Goal: Transaction & Acquisition: Purchase product/service

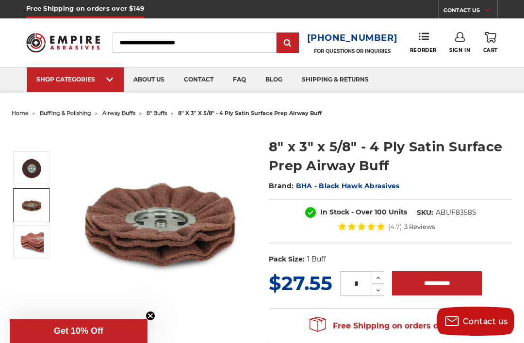
click at [34, 206] on img at bounding box center [31, 205] width 24 height 24
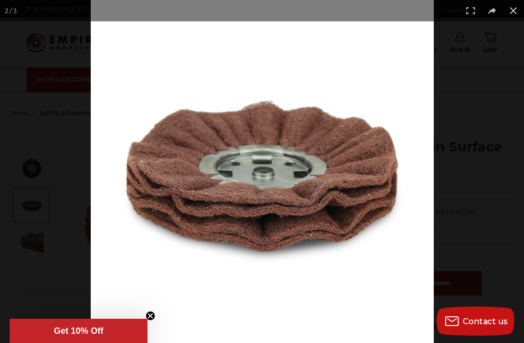
click at [152, 314] on circle "Close teaser" at bounding box center [150, 316] width 9 height 9
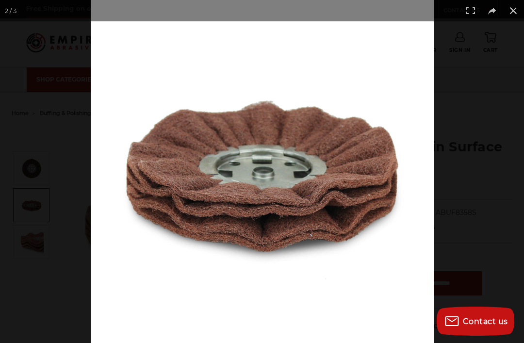
click at [518, 9] on button at bounding box center [513, 10] width 21 height 21
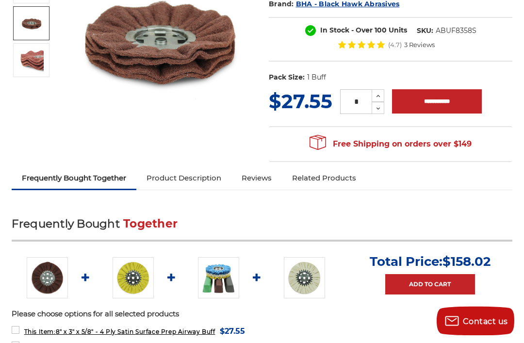
scroll to position [183, 0]
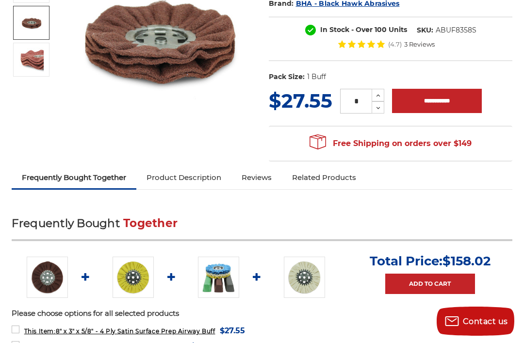
click at [217, 274] on img at bounding box center [218, 277] width 41 height 41
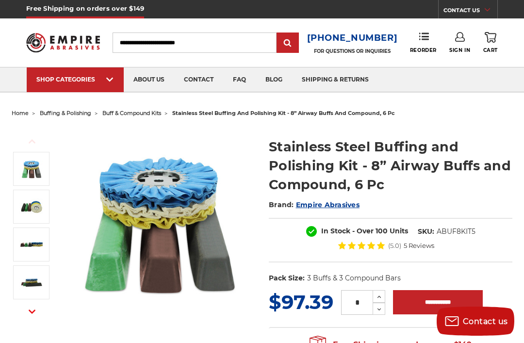
click at [37, 205] on img at bounding box center [31, 207] width 24 height 24
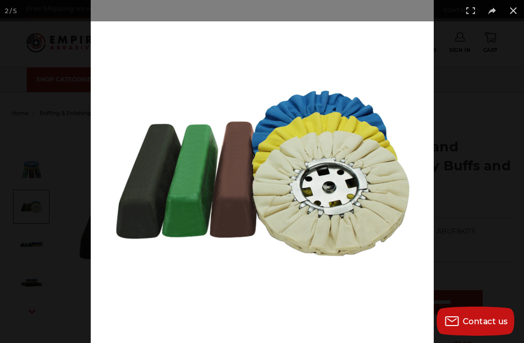
click at [508, 13] on button at bounding box center [513, 10] width 21 height 21
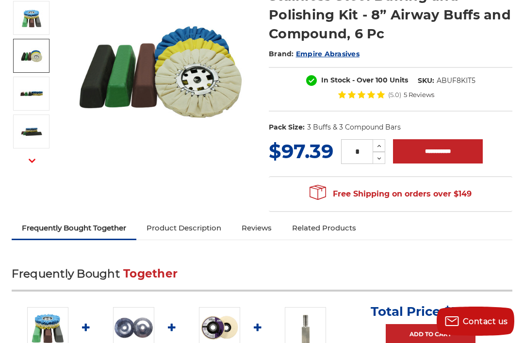
scroll to position [109, 0]
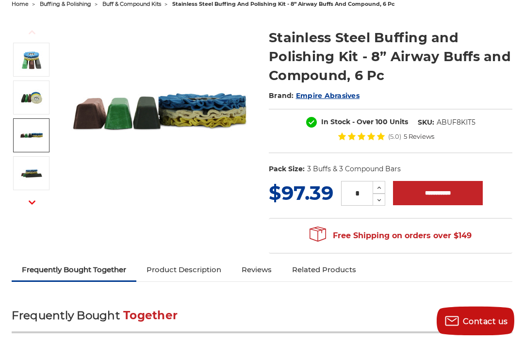
click at [32, 137] on img at bounding box center [31, 136] width 24 height 24
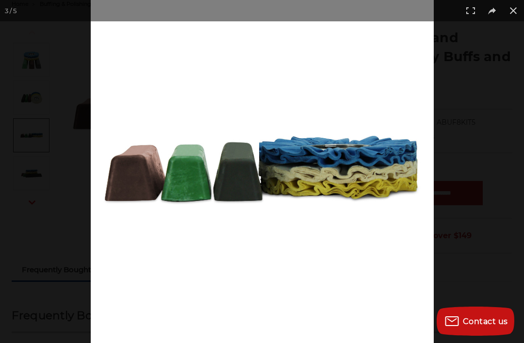
click at [510, 13] on button at bounding box center [513, 10] width 21 height 21
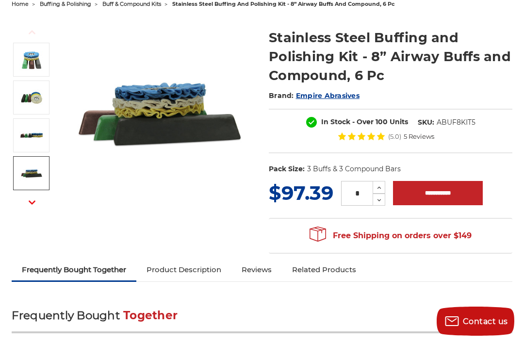
click at [23, 178] on img at bounding box center [31, 173] width 24 height 24
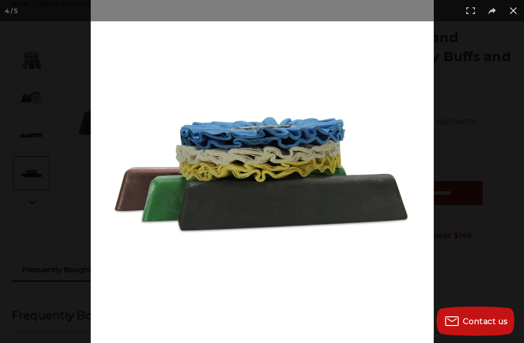
click at [517, 11] on button at bounding box center [513, 10] width 21 height 21
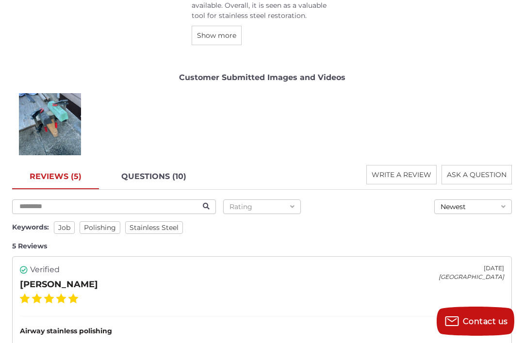
scroll to position [1652, 0]
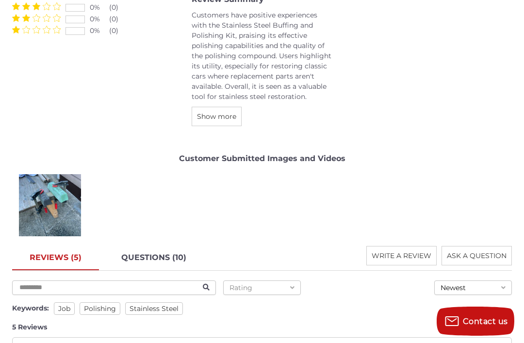
click at [39, 218] on div "[PERSON_NAME]" at bounding box center [50, 205] width 68 height 68
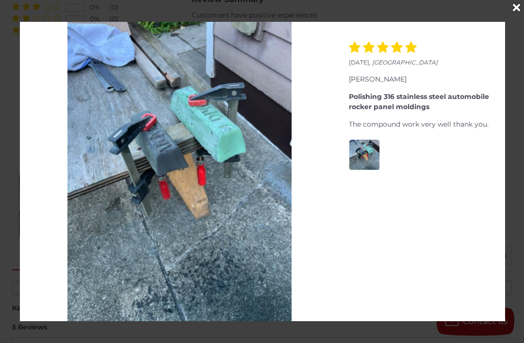
click at [524, 2] on div "Close" at bounding box center [517, 8] width 16 height 16
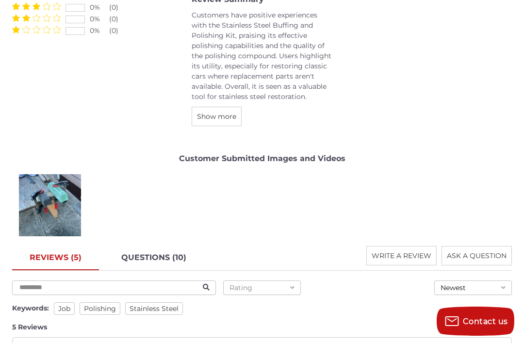
scroll to position [1748, 0]
